Goal: Transaction & Acquisition: Purchase product/service

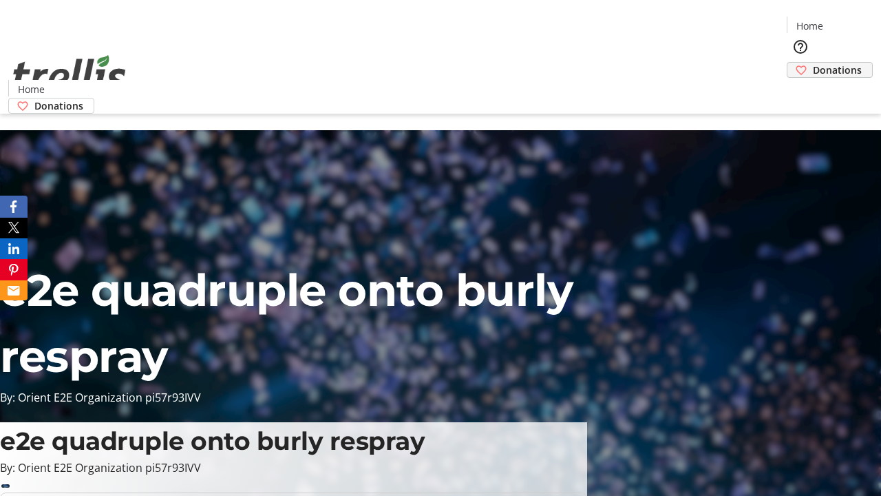
click at [813, 63] on span "Donations" at bounding box center [837, 70] width 49 height 14
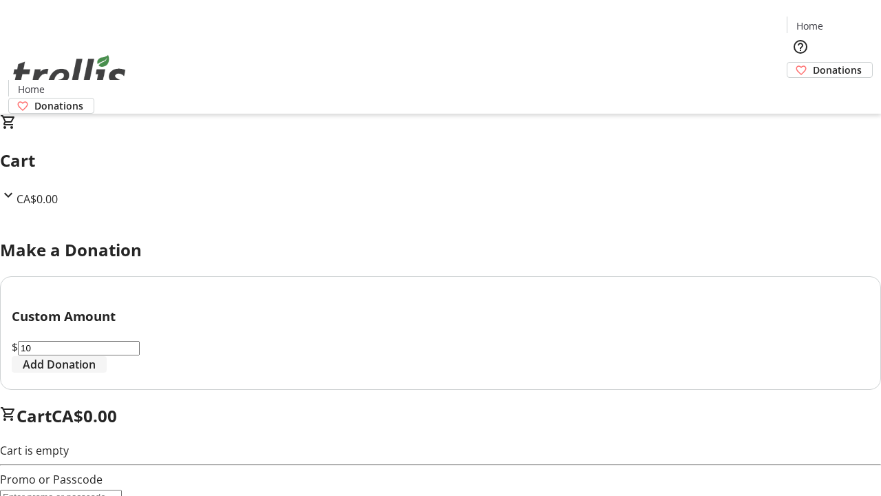
click at [96, 372] on span "Add Donation" at bounding box center [59, 364] width 73 height 17
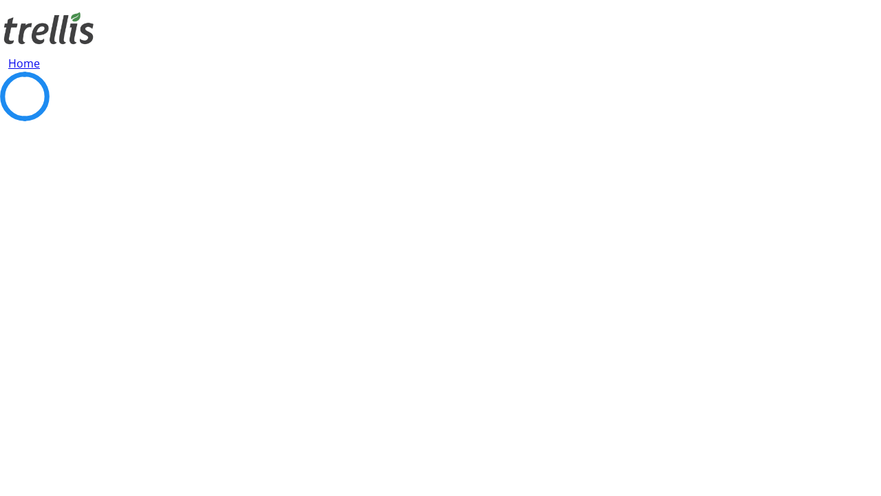
select select "CA"
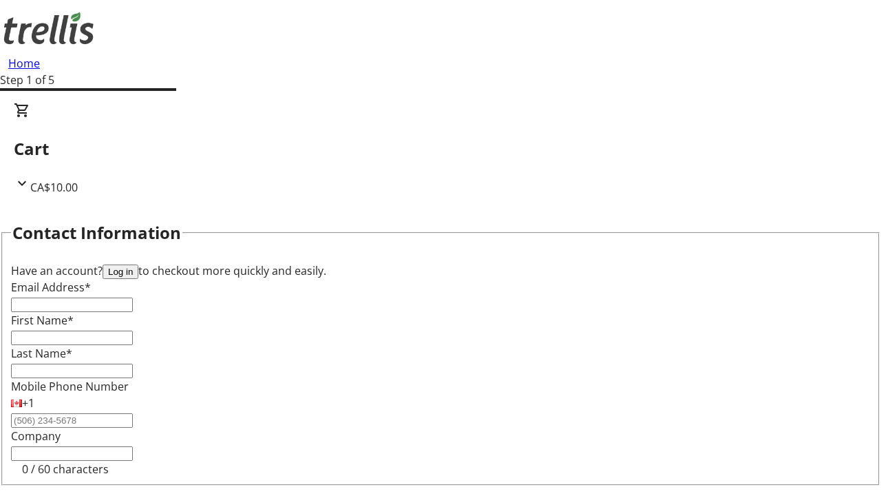
click at [138, 264] on button "Log in" at bounding box center [121, 271] width 36 height 14
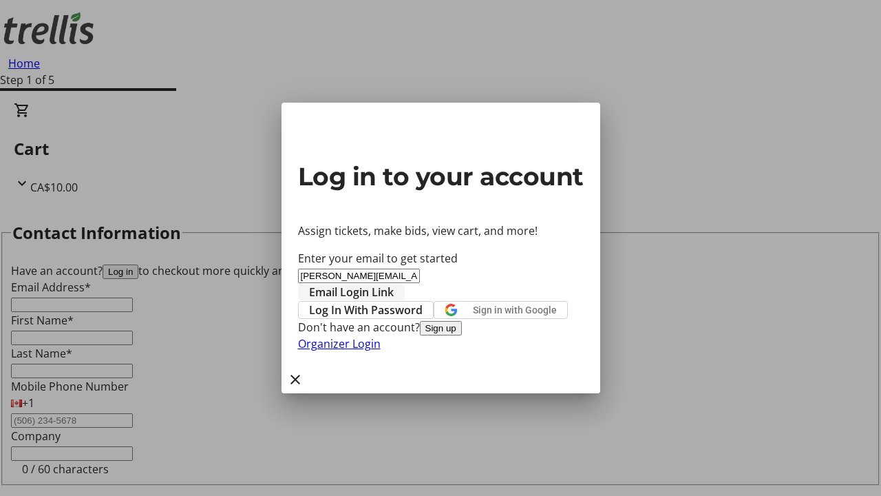
type input "[PERSON_NAME][EMAIL_ADDRESS][DOMAIN_NAME]"
click at [394, 284] on span "Email Login Link" at bounding box center [351, 292] width 85 height 17
